Goal: Task Accomplishment & Management: Manage account settings

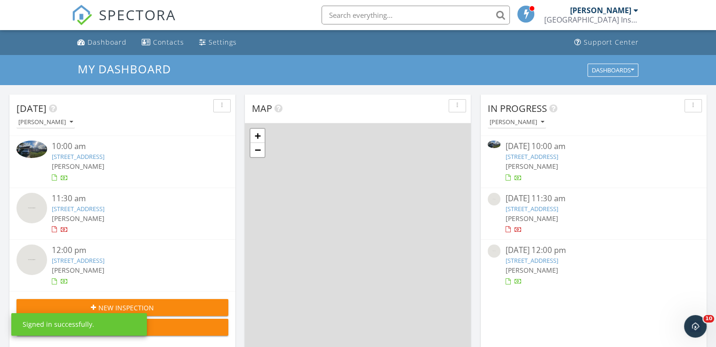
scroll to position [871, 730]
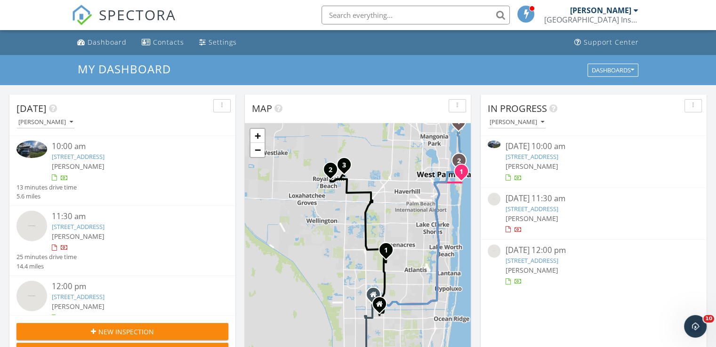
click at [390, 21] on input "text" at bounding box center [415, 15] width 188 height 19
click at [366, 10] on input "text" at bounding box center [415, 15] width 188 height 19
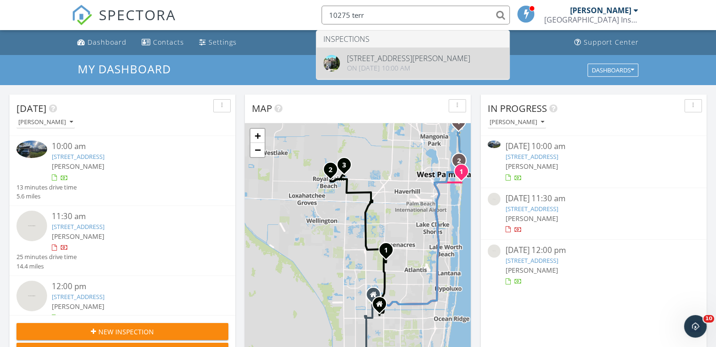
type input "10275 terr"
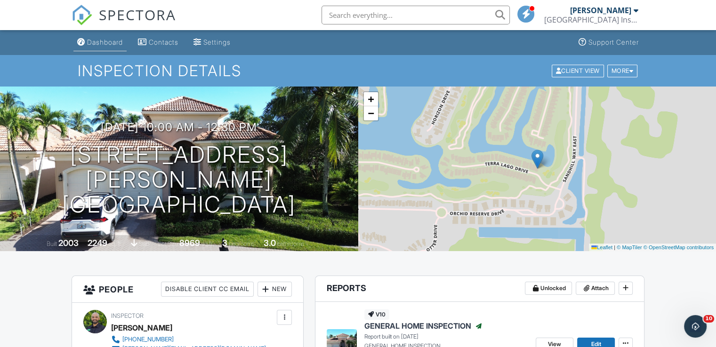
click at [97, 43] on div "Dashboard" at bounding box center [105, 42] width 36 height 8
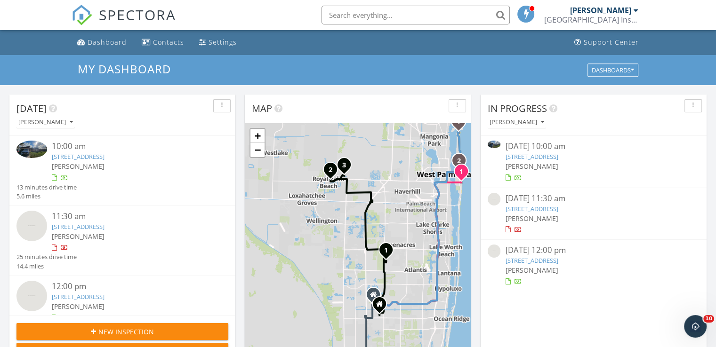
click at [104, 157] on link "[STREET_ADDRESS]" at bounding box center [78, 156] width 53 height 8
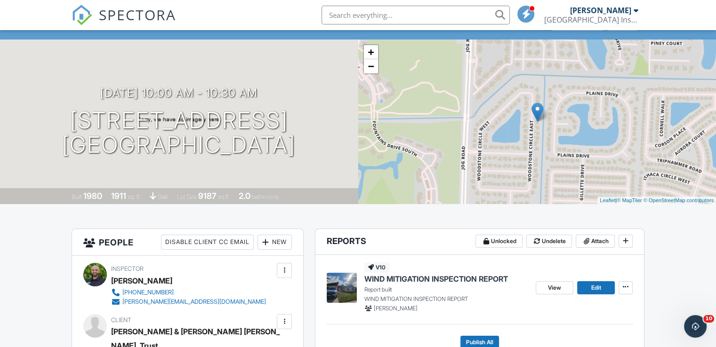
scroll to position [94, 0]
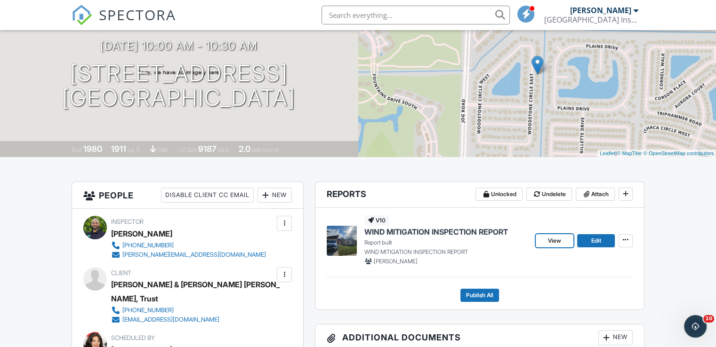
click at [407, 230] on span "WIND MITIGATION INSPECTION REPORT" at bounding box center [436, 232] width 144 height 10
click at [488, 296] on span "Publish All" at bounding box center [479, 295] width 27 height 9
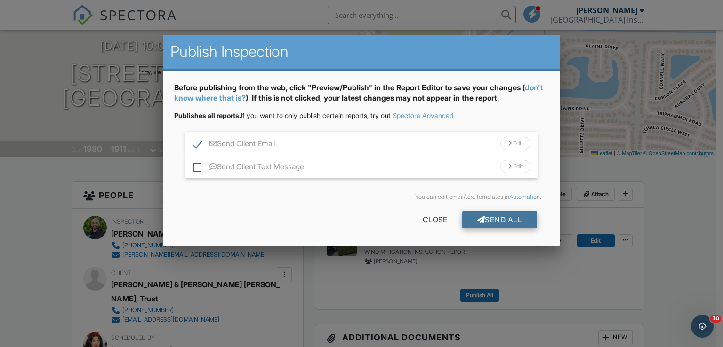
click at [503, 218] on div "Send All" at bounding box center [499, 219] width 75 height 17
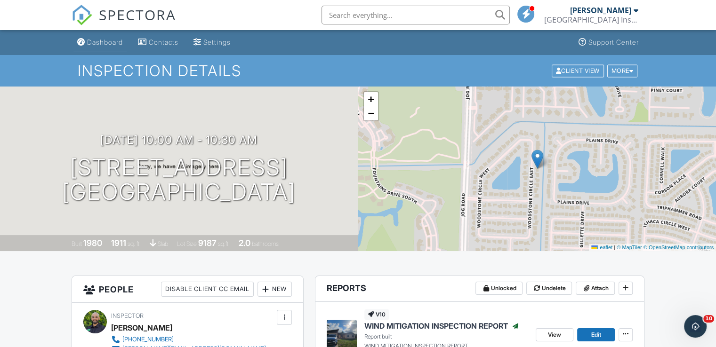
click at [89, 49] on link "Dashboard" at bounding box center [99, 42] width 53 height 17
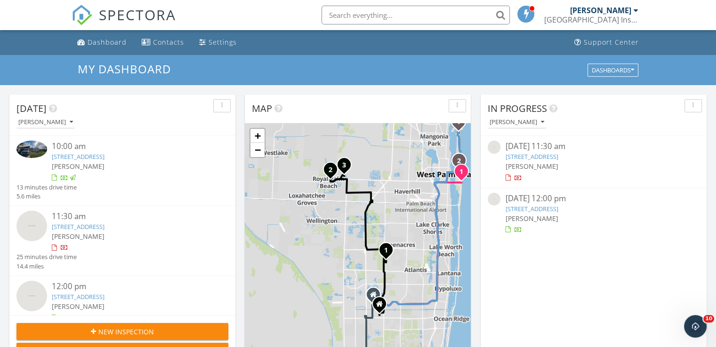
click at [104, 229] on link "[STREET_ADDRESS]" at bounding box center [78, 227] width 53 height 8
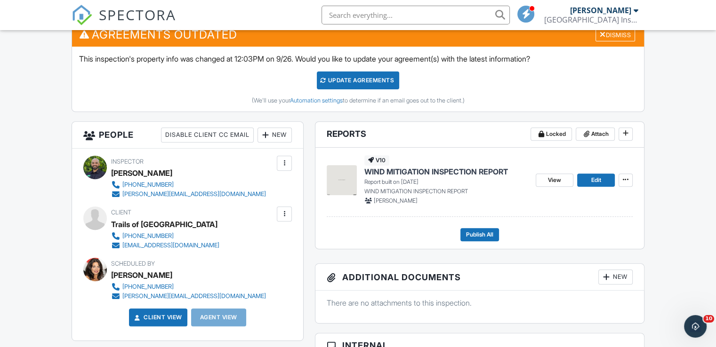
scroll to position [376, 0]
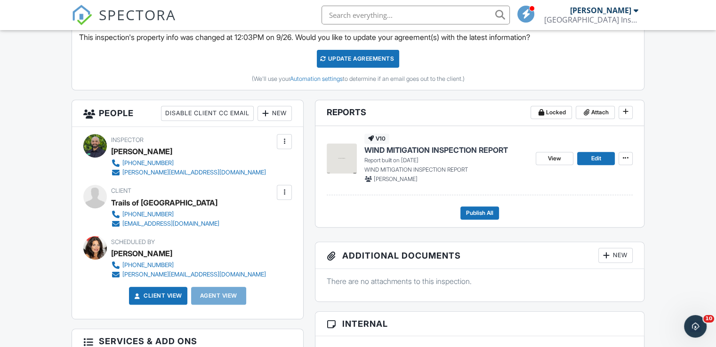
click at [506, 146] on span "WIND MITIGATION INSPECTION REPORT" at bounding box center [436, 150] width 144 height 10
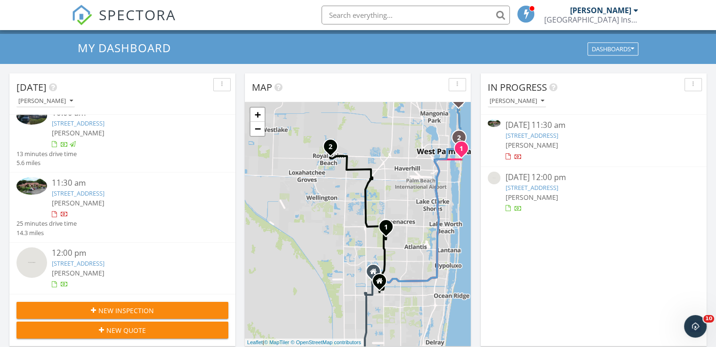
scroll to position [94, 0]
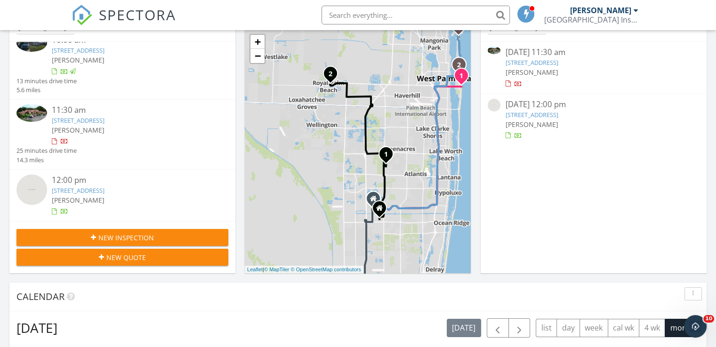
click at [66, 190] on link "[STREET_ADDRESS]" at bounding box center [78, 190] width 53 height 8
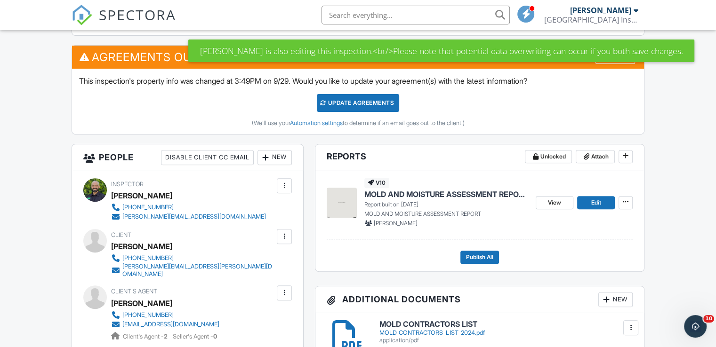
click at [429, 198] on span "MOLD AND MOISTURE ASSESSMENT REPORT" at bounding box center [446, 194] width 164 height 10
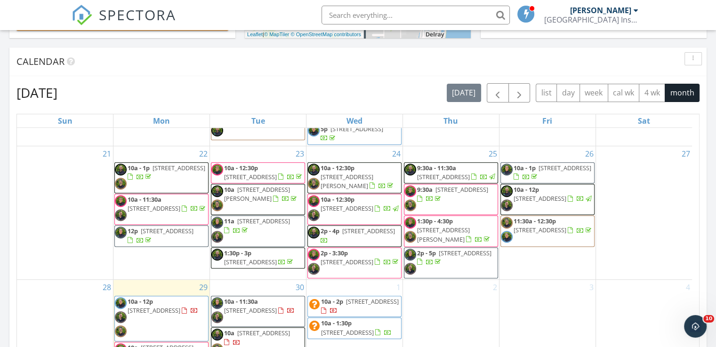
scroll to position [423, 0]
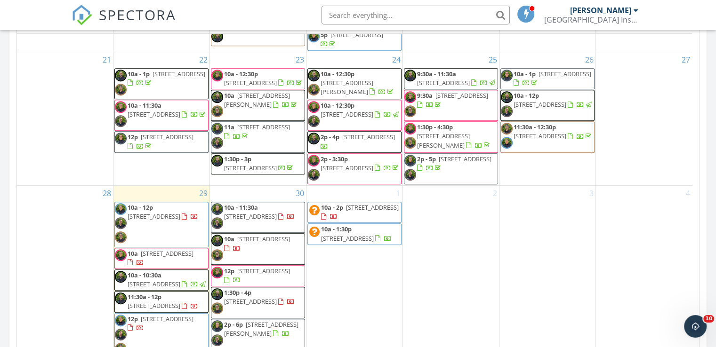
click at [230, 288] on span "1:30p - 4p" at bounding box center [237, 292] width 27 height 8
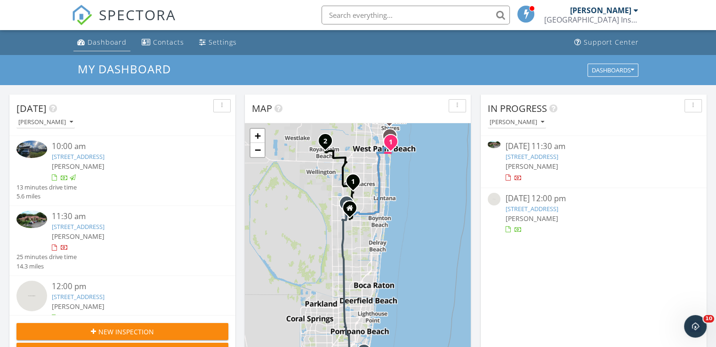
click at [88, 38] on div "Dashboard" at bounding box center [107, 42] width 39 height 9
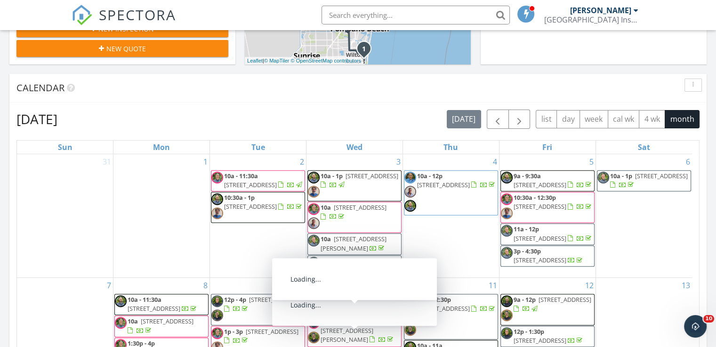
scroll to position [115, 0]
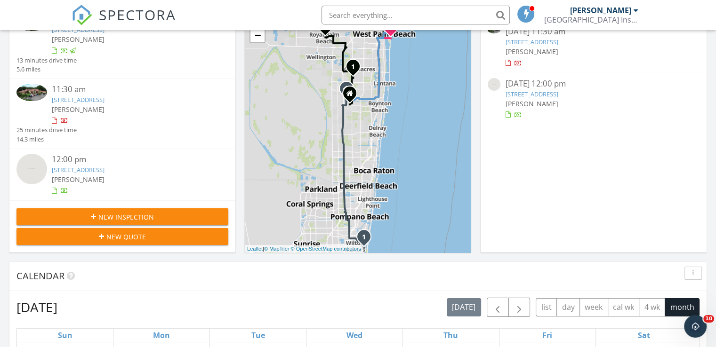
click at [87, 168] on link "[STREET_ADDRESS]" at bounding box center [78, 170] width 53 height 8
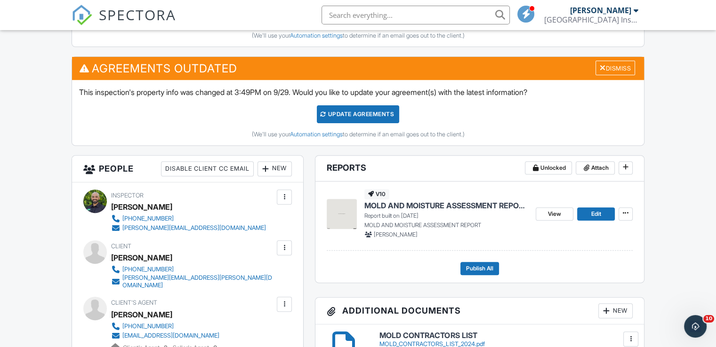
scroll to position [393, 0]
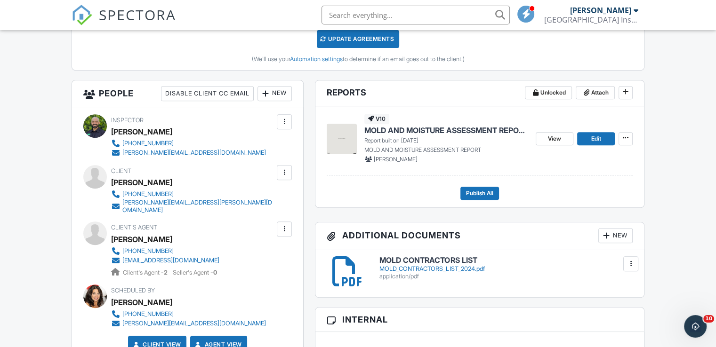
drag, startPoint x: 414, startPoint y: 130, endPoint x: 317, endPoint y: 213, distance: 127.5
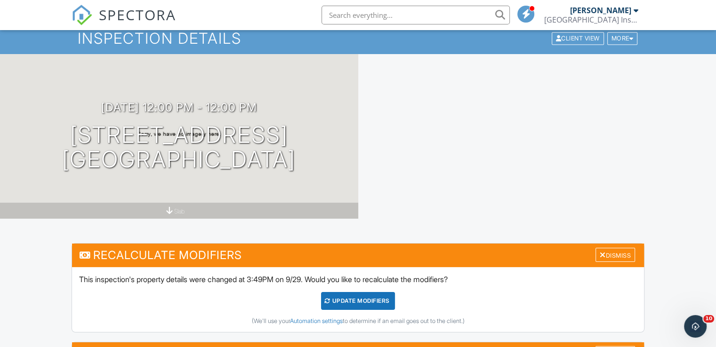
scroll to position [0, 0]
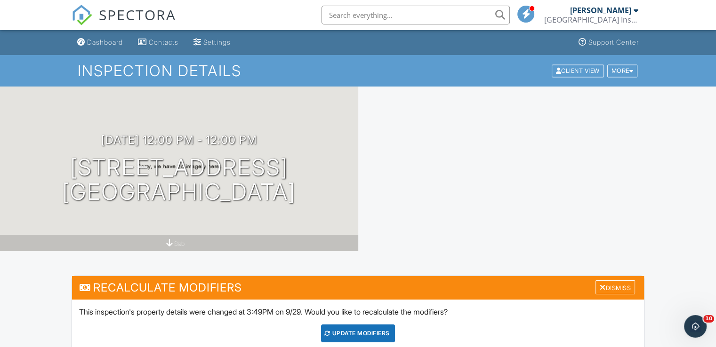
click at [344, 17] on input "text" at bounding box center [415, 15] width 188 height 19
click at [349, 11] on input "text" at bounding box center [415, 15] width 188 height 19
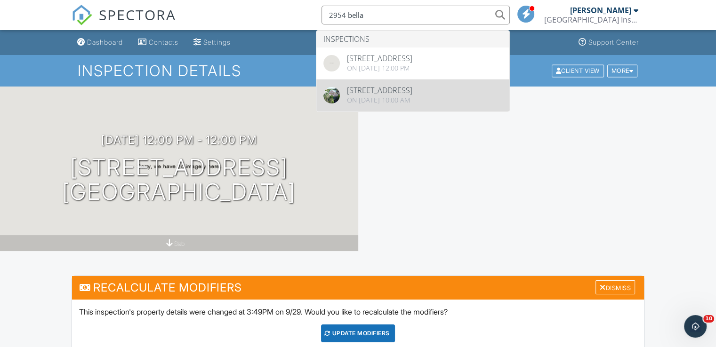
type input "2954 bella"
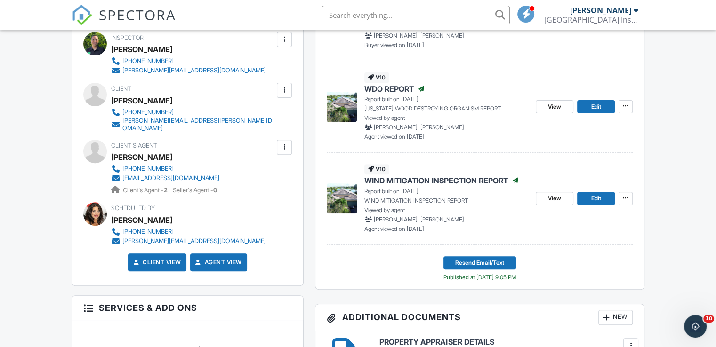
scroll to position [188, 0]
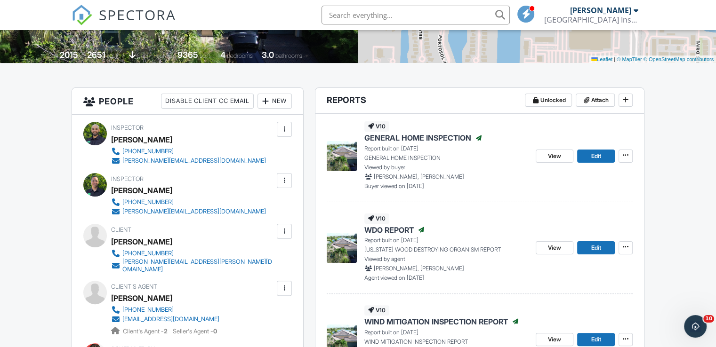
click at [438, 136] on span "GENERAL HOME INSPECTION" at bounding box center [417, 138] width 107 height 10
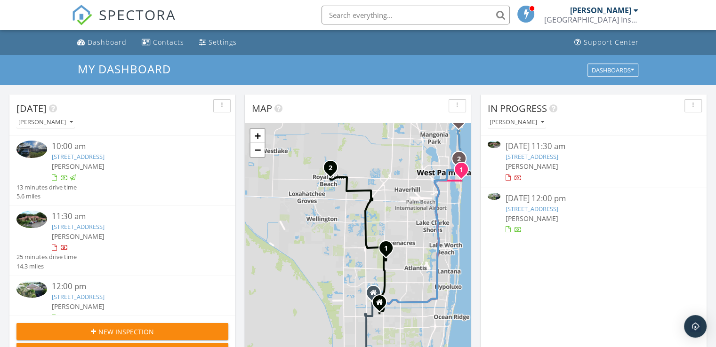
scroll to position [4, 5]
